Goal: Task Accomplishment & Management: Manage account settings

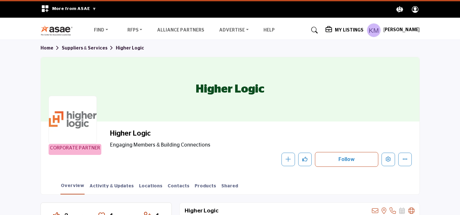
click at [387, 30] on h5 "[PERSON_NAME]" at bounding box center [402, 30] width 36 height 6
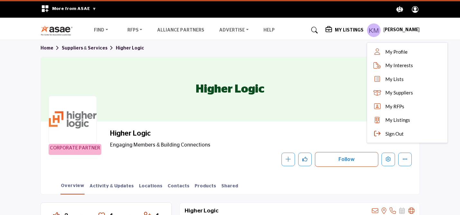
click at [425, 172] on section "Home Suppliers & Services Higher Logic Higher Logic CORPORATE PARTNER Higher Lo…" at bounding box center [230, 117] width 460 height 155
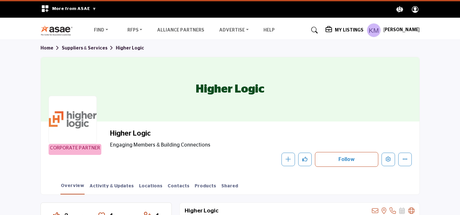
click at [416, 11] on icon "Explore ASAE" at bounding box center [415, 9] width 7 height 7
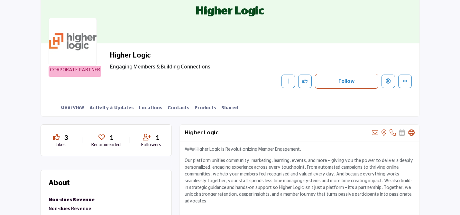
scroll to position [77, 0]
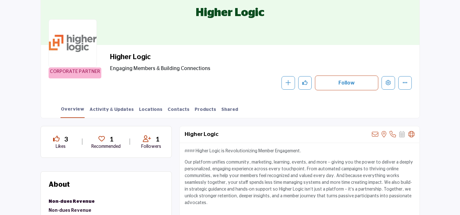
click at [111, 106] on div "Overview Activity & Updates Locations Contacts Products Shared" at bounding box center [238, 108] width 363 height 20
click at [113, 110] on link "Activity & Updates" at bounding box center [111, 112] width 45 height 11
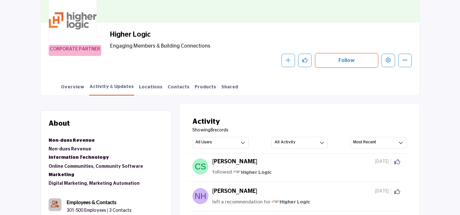
scroll to position [32, 0]
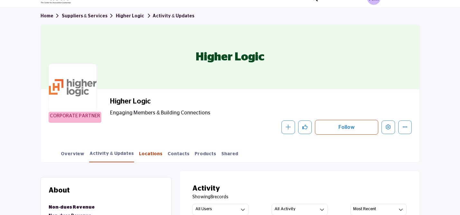
click at [139, 155] on link "Locations" at bounding box center [151, 156] width 24 height 11
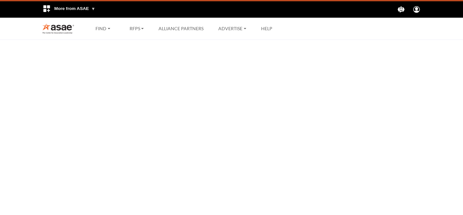
click at [185, 154] on html "More from ASAE .asae-eb-switcher-icon { fill: #ffffff; stroke-width: 0px; } .as…" at bounding box center [231, 107] width 463 height 215
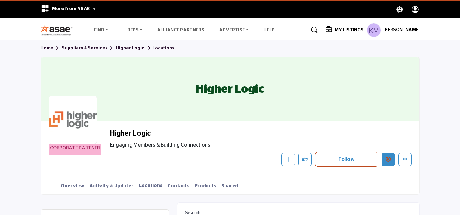
click at [389, 159] on icon "Edit company" at bounding box center [388, 159] width 5 height 5
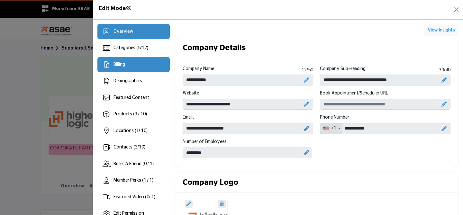
click at [131, 65] on div "Billing" at bounding box center [134, 64] width 72 height 15
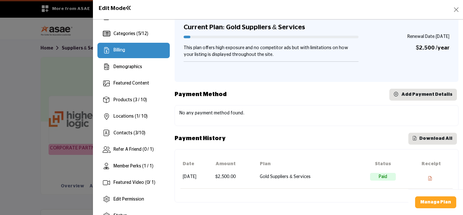
scroll to position [15, 0]
click at [428, 138] on span "Download All" at bounding box center [436, 138] width 33 height 5
